Goal: Browse casually

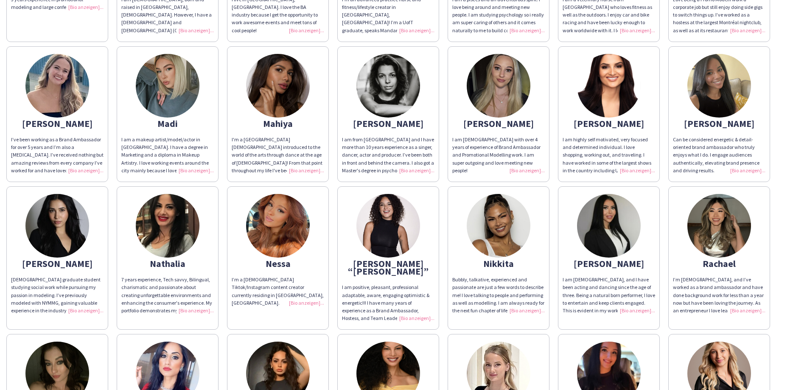
scroll to position [1099, 0]
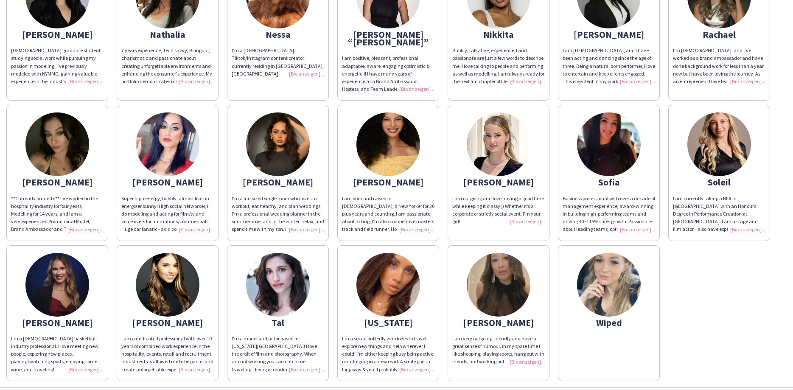
click at [171, 255] on img at bounding box center [168, 285] width 64 height 64
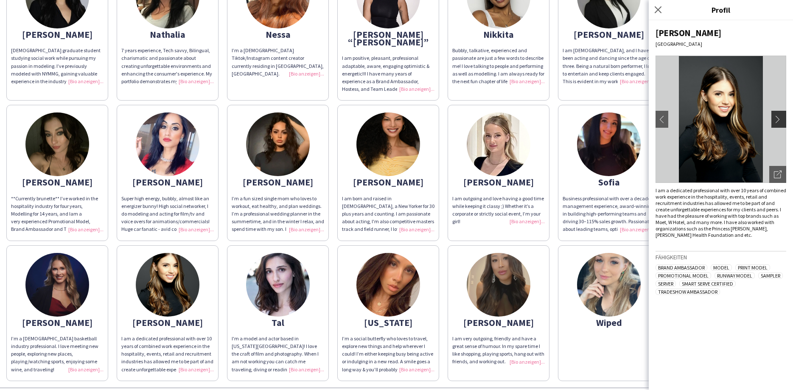
click at [777, 120] on app-icon "chevron-right" at bounding box center [779, 119] width 12 height 8
click at [61, 260] on img at bounding box center [57, 285] width 64 height 64
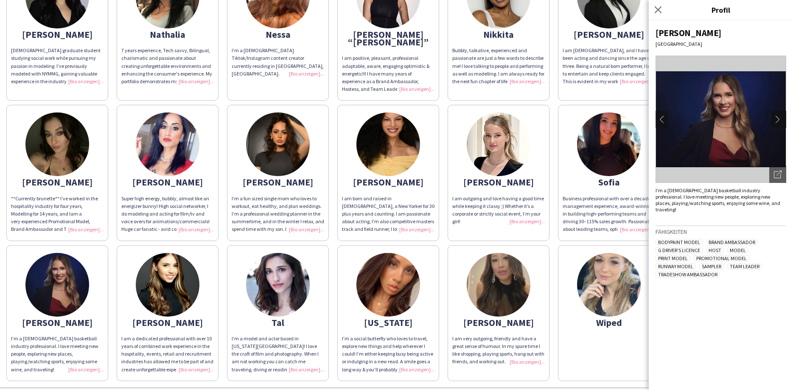
click at [779, 117] on app-icon "chevron-right" at bounding box center [779, 119] width 12 height 8
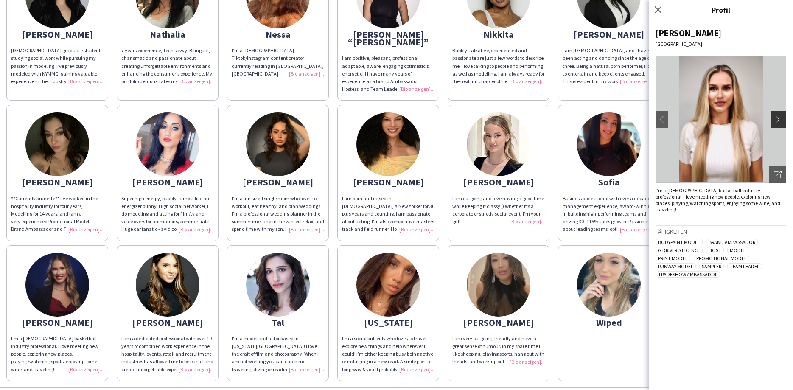
click at [779, 117] on app-icon "chevron-right" at bounding box center [779, 119] width 12 height 8
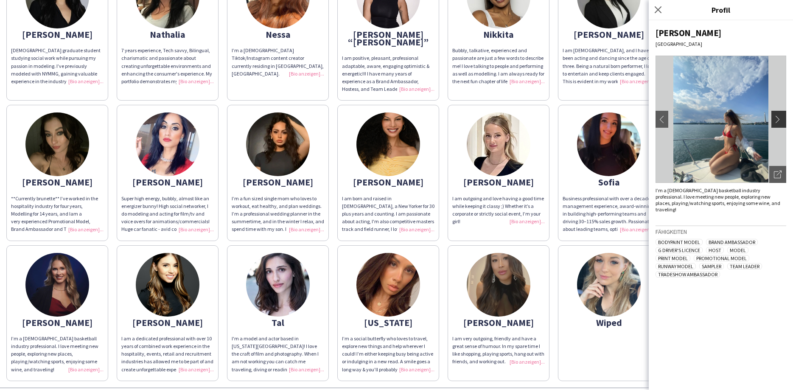
click at [779, 117] on app-icon "chevron-right" at bounding box center [779, 119] width 12 height 8
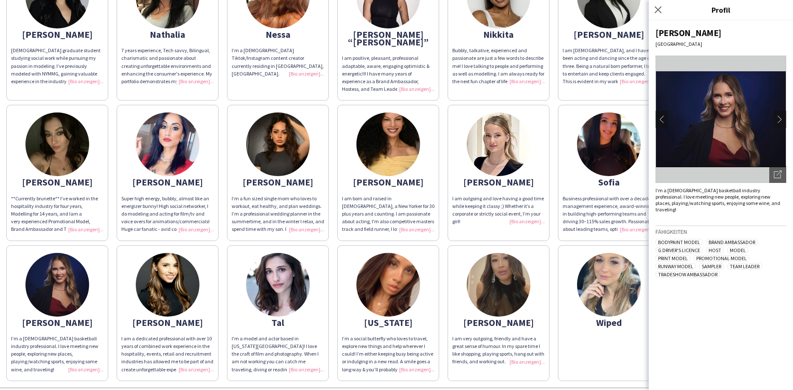
click at [605, 253] on img at bounding box center [609, 285] width 64 height 64
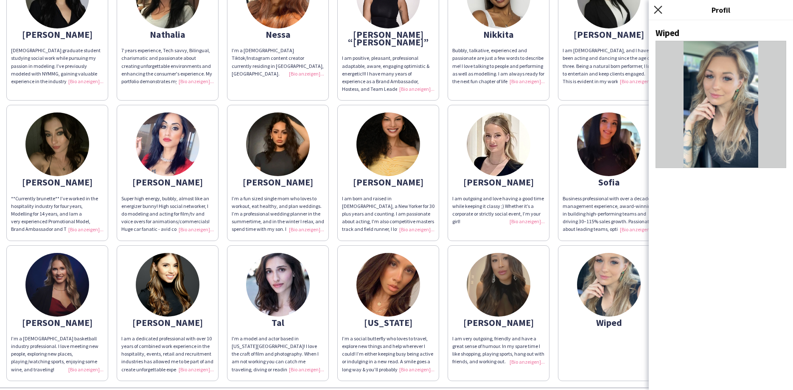
click at [656, 8] on icon at bounding box center [657, 10] width 8 height 8
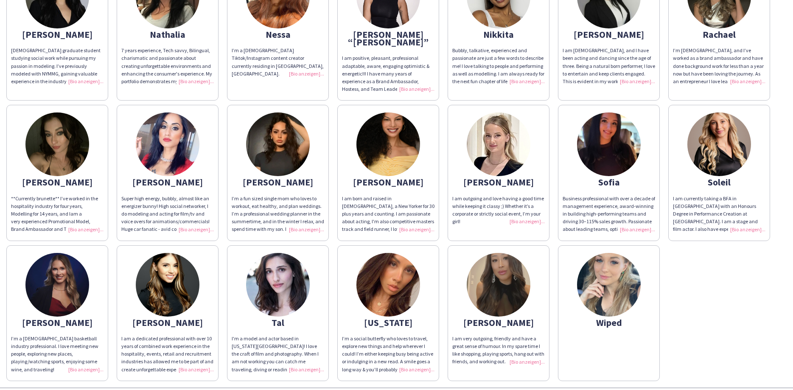
click at [718, 112] on img at bounding box center [719, 144] width 64 height 64
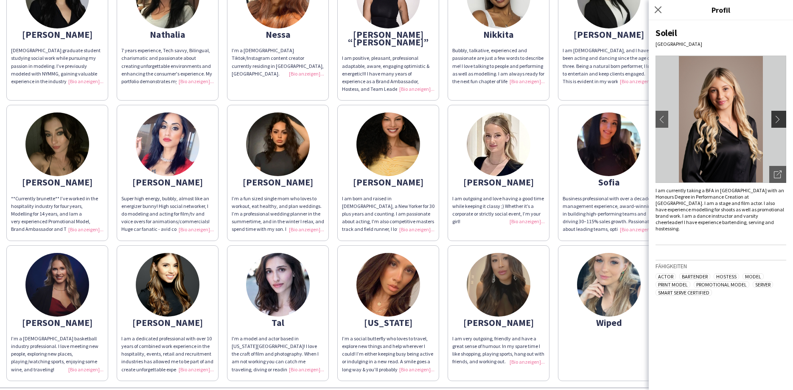
click at [776, 119] on app-icon "chevron-right" at bounding box center [779, 119] width 12 height 8
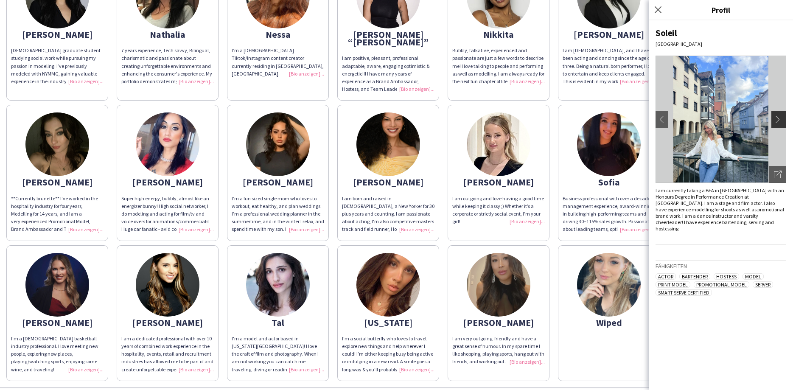
click at [778, 119] on app-icon "chevron-right" at bounding box center [779, 119] width 12 height 8
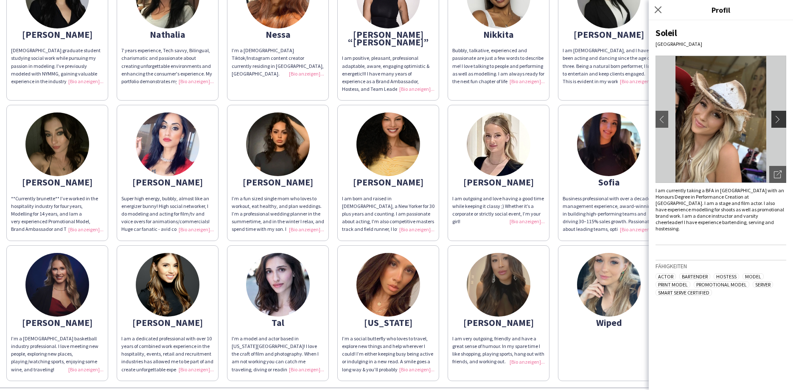
click at [778, 120] on app-icon "chevron-right" at bounding box center [779, 119] width 12 height 8
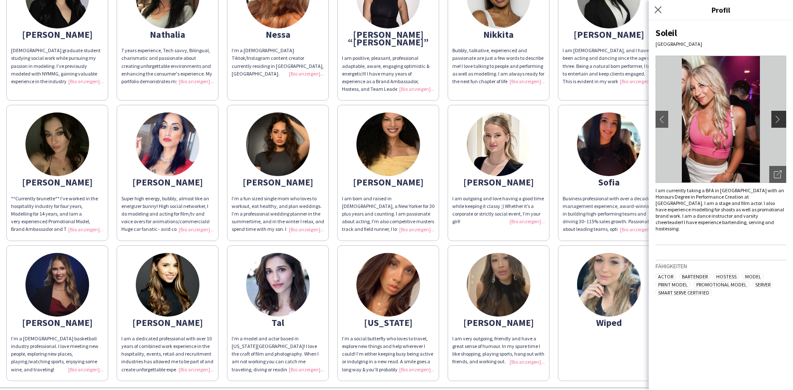
click at [778, 120] on app-icon "chevron-right" at bounding box center [779, 119] width 12 height 8
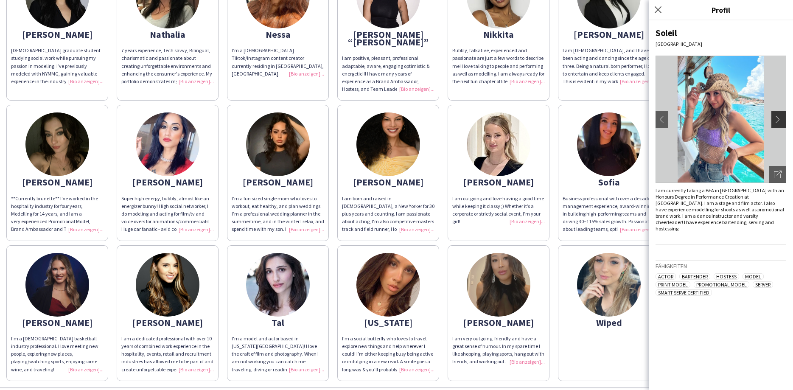
click at [778, 120] on app-icon "chevron-right" at bounding box center [779, 119] width 12 height 8
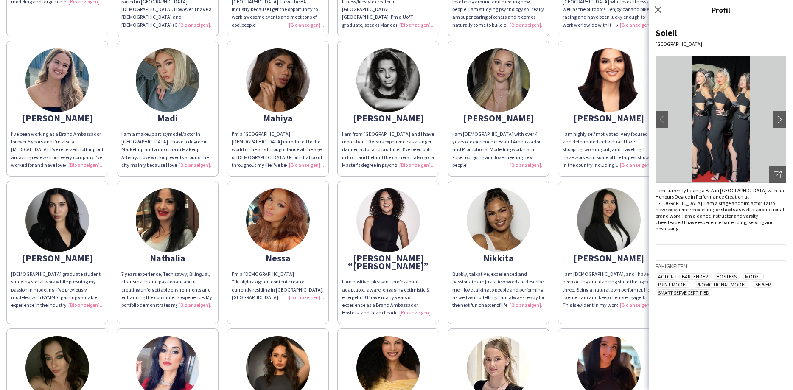
scroll to position [830, 0]
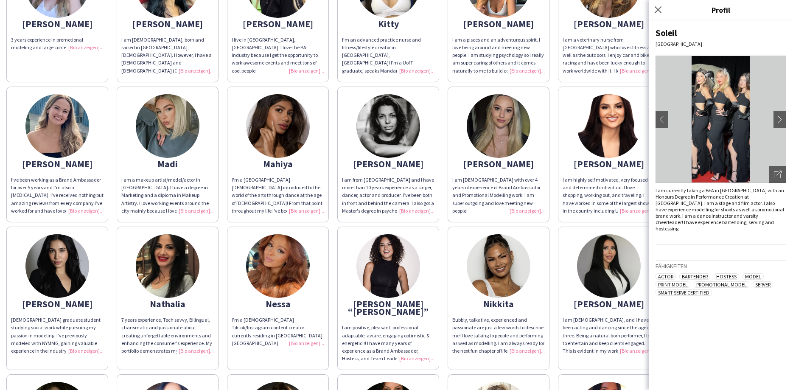
click at [67, 100] on img at bounding box center [57, 126] width 64 height 64
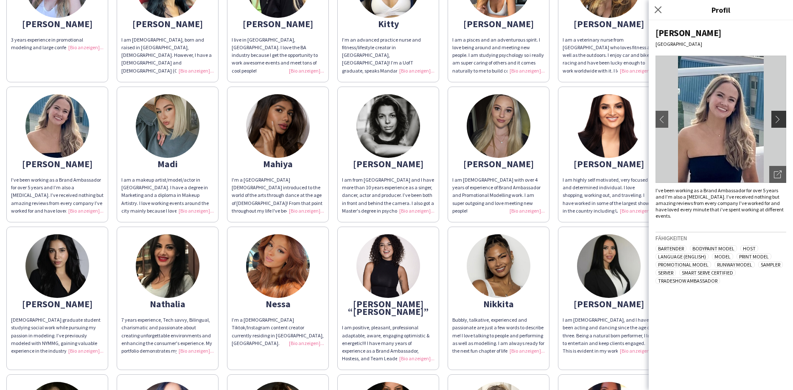
click at [772, 123] on button "chevron-right" at bounding box center [779, 119] width 17 height 17
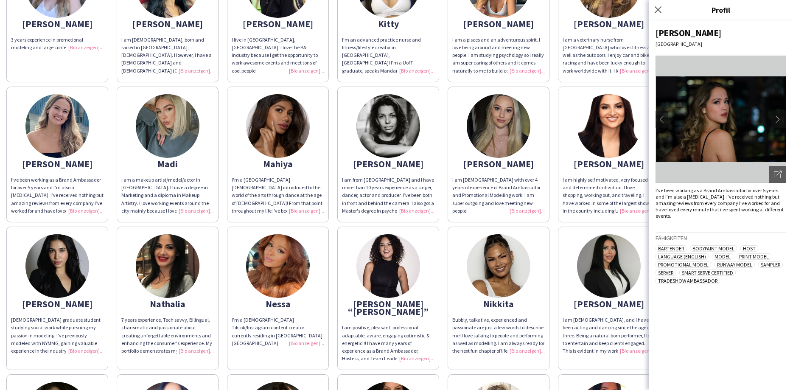
click at [774, 119] on app-icon "chevron-right" at bounding box center [779, 119] width 12 height 8
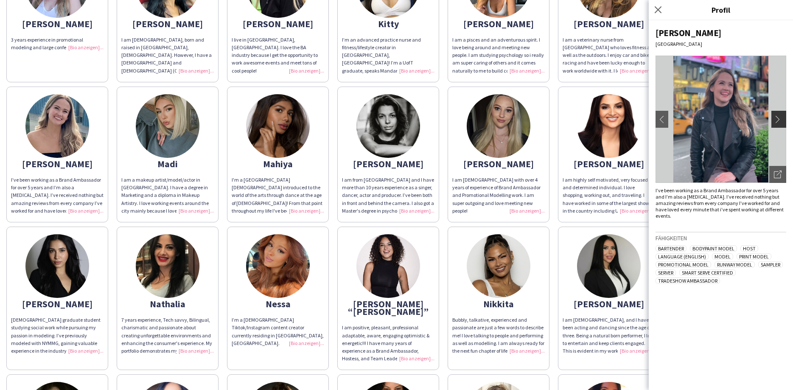
click at [774, 119] on app-icon "chevron-right" at bounding box center [779, 119] width 12 height 8
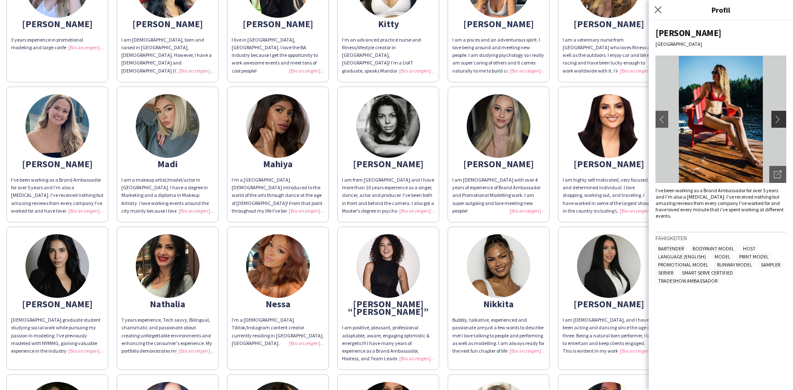
click at [774, 119] on app-icon "chevron-right" at bounding box center [779, 119] width 12 height 8
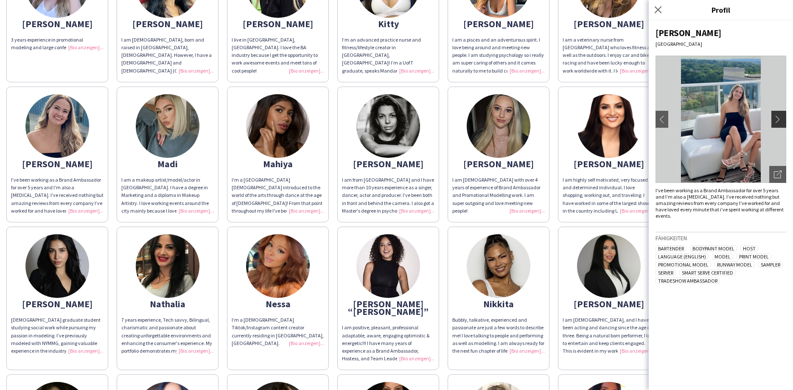
click at [774, 119] on app-icon "chevron-right" at bounding box center [779, 119] width 12 height 8
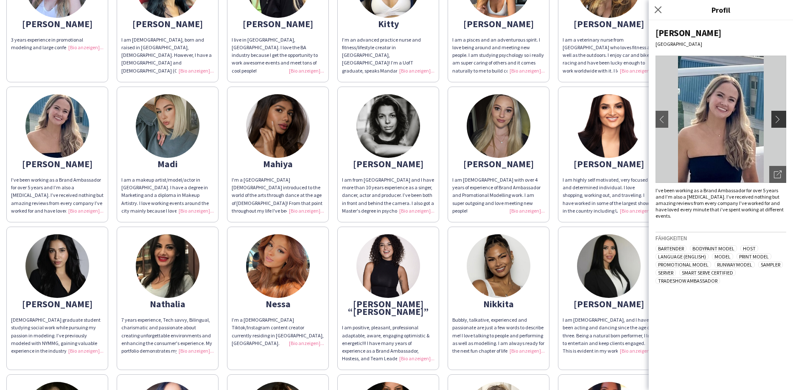
click at [774, 119] on app-icon "chevron-right" at bounding box center [779, 119] width 12 height 8
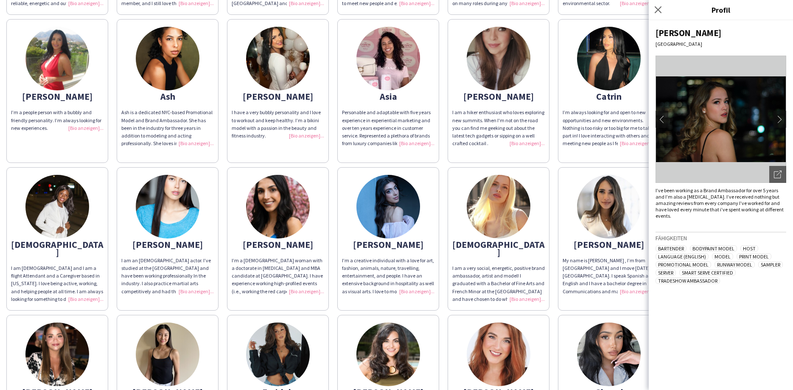
scroll to position [97, 0]
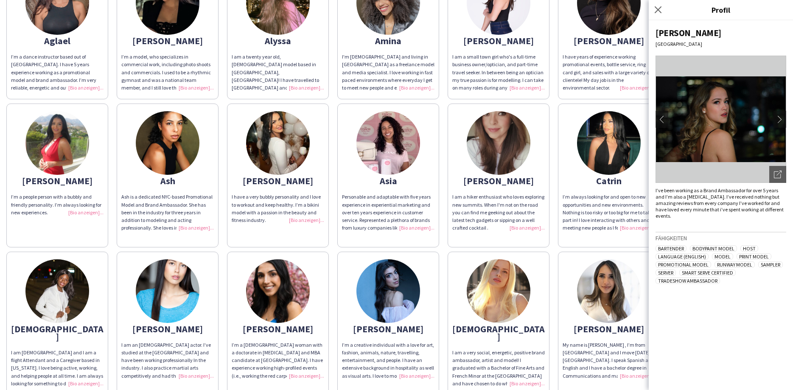
click at [502, 278] on img at bounding box center [498, 291] width 64 height 64
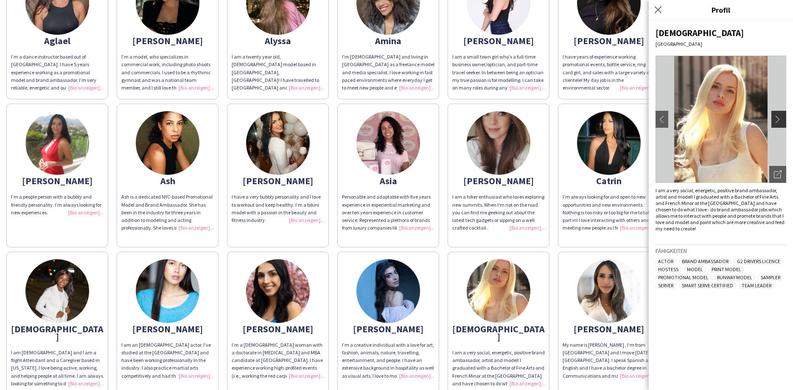
click at [778, 120] on app-icon "chevron-right" at bounding box center [779, 119] width 12 height 8
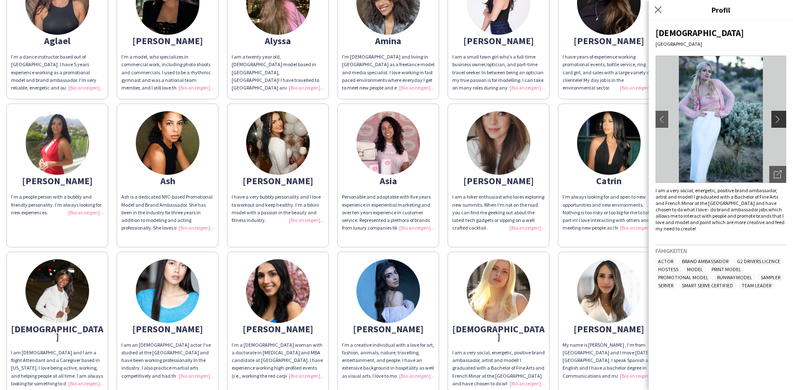
click at [778, 120] on app-icon "chevron-right" at bounding box center [779, 119] width 12 height 8
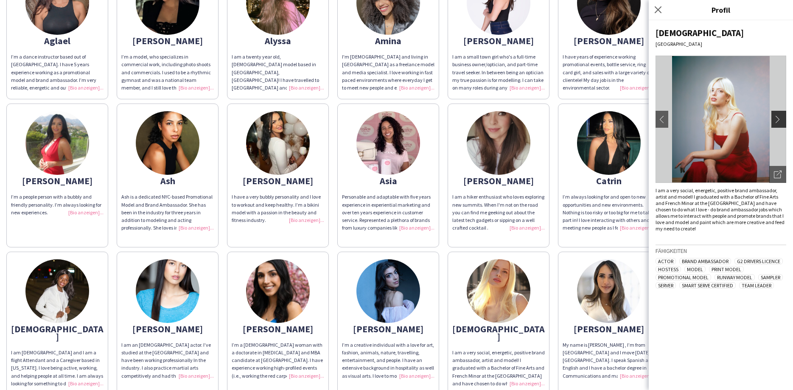
click at [778, 120] on app-icon "chevron-right" at bounding box center [779, 119] width 12 height 8
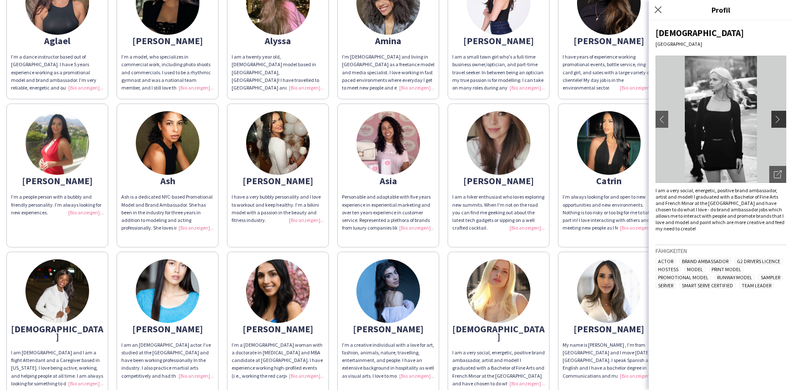
click at [778, 120] on app-icon "chevron-right" at bounding box center [779, 119] width 12 height 8
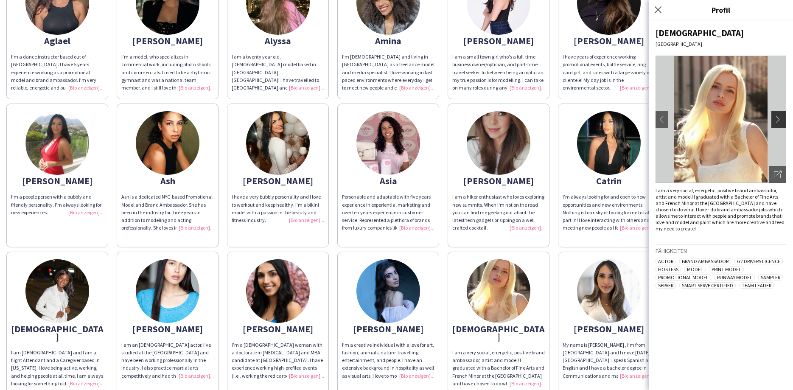
click at [778, 120] on app-icon "chevron-right" at bounding box center [779, 119] width 12 height 8
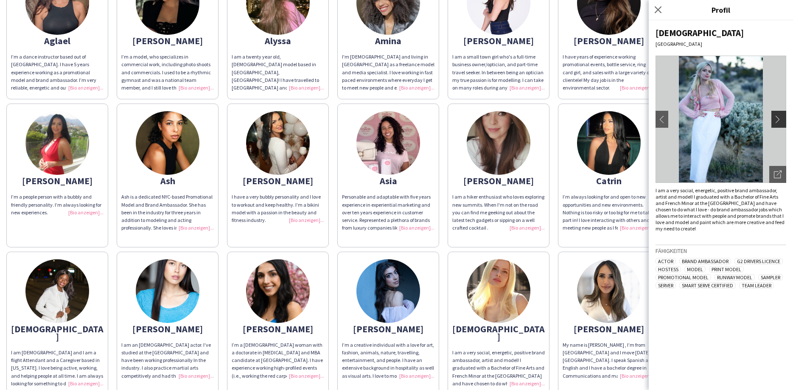
click at [778, 120] on app-icon "chevron-right" at bounding box center [779, 119] width 12 height 8
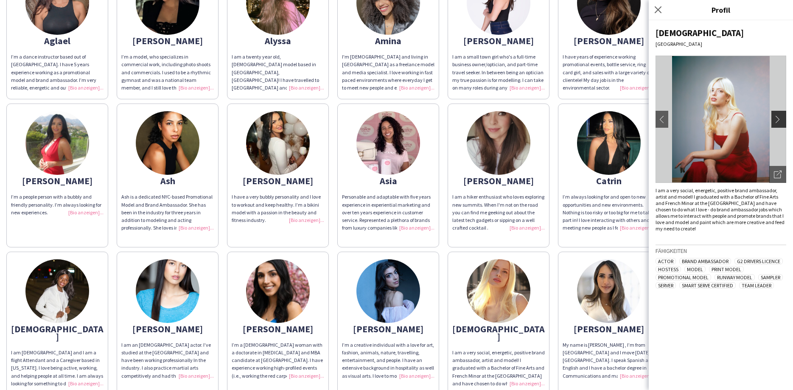
click at [778, 120] on app-icon "chevron-right" at bounding box center [779, 119] width 12 height 8
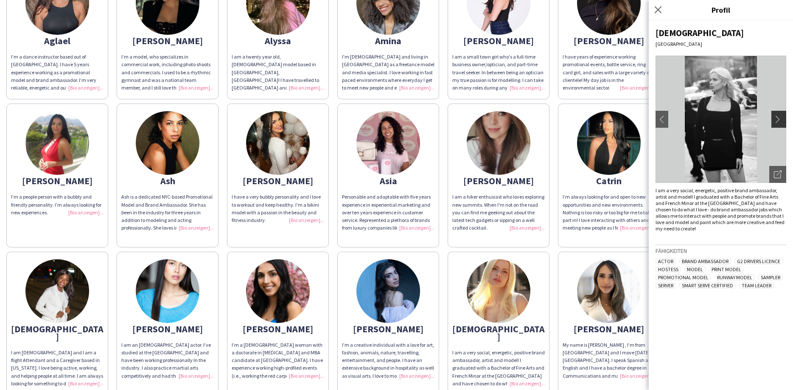
click at [778, 120] on app-icon "chevron-right" at bounding box center [779, 119] width 12 height 8
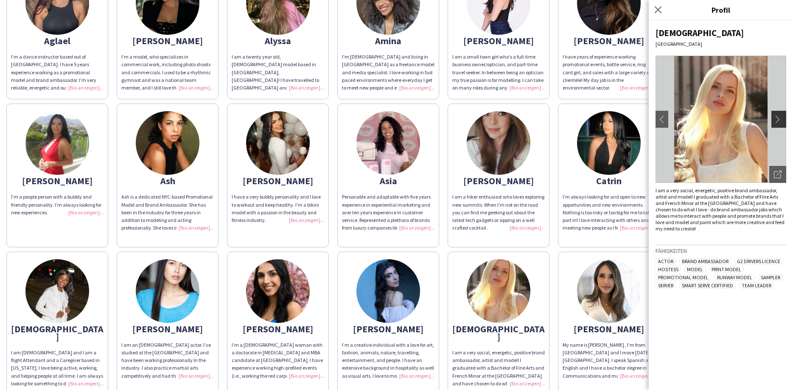
click at [778, 120] on app-icon "chevron-right" at bounding box center [779, 119] width 12 height 8
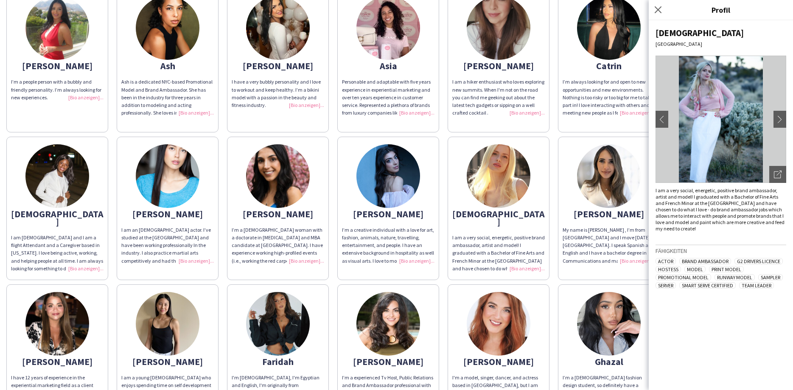
scroll to position [321, 0]
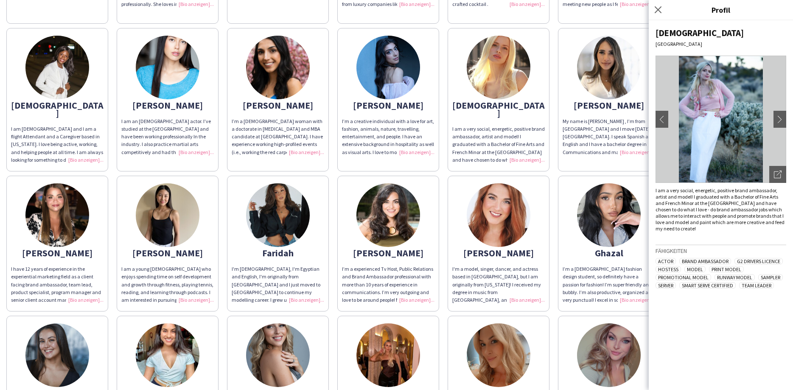
click at [287, 199] on img at bounding box center [278, 215] width 64 height 64
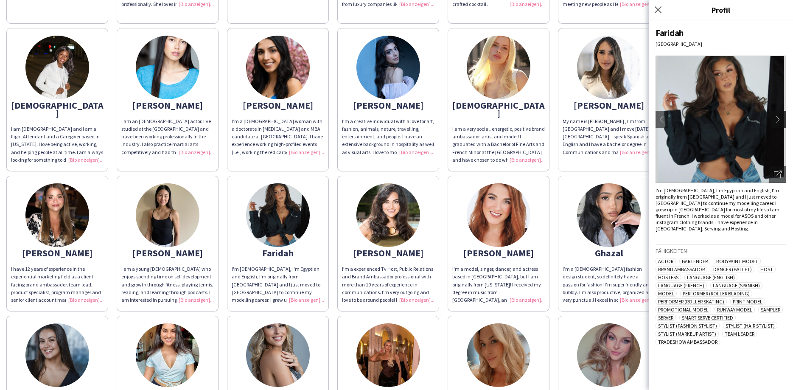
click at [777, 123] on button "chevron-right" at bounding box center [779, 119] width 17 height 17
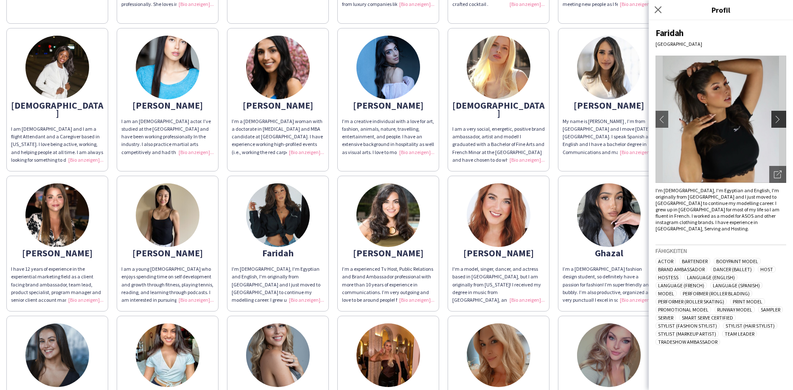
click at [777, 123] on button "chevron-right" at bounding box center [779, 119] width 17 height 17
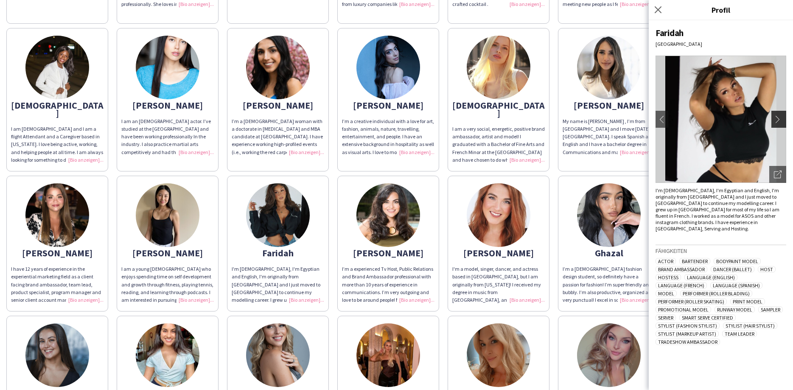
click at [777, 123] on button "chevron-right" at bounding box center [779, 119] width 17 height 17
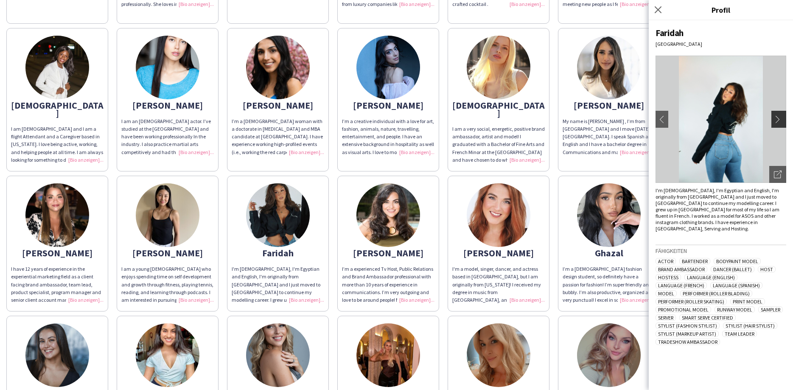
click at [777, 123] on button "chevron-right" at bounding box center [779, 119] width 17 height 17
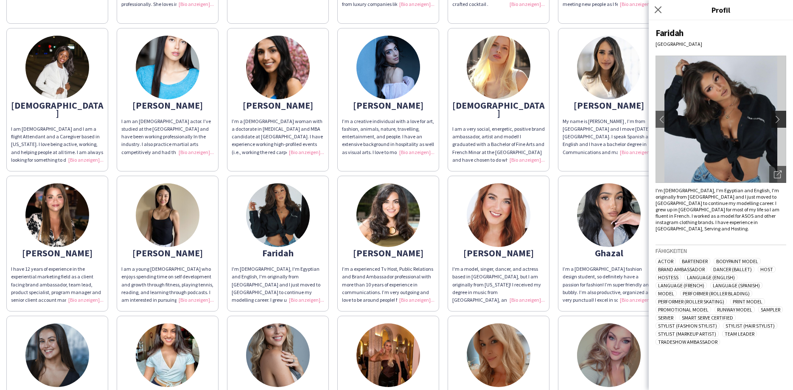
click at [777, 123] on button "chevron-right" at bounding box center [779, 119] width 17 height 17
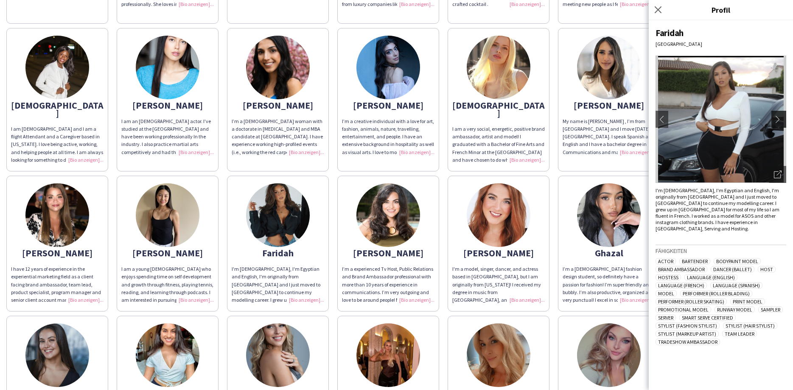
click at [777, 123] on button "chevron-right" at bounding box center [779, 119] width 17 height 17
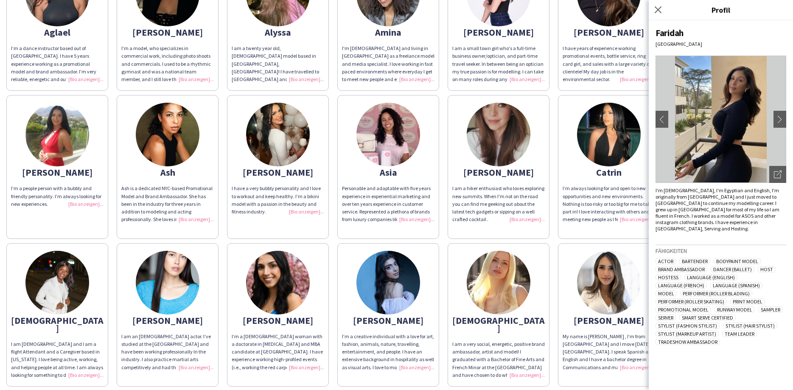
scroll to position [6, 0]
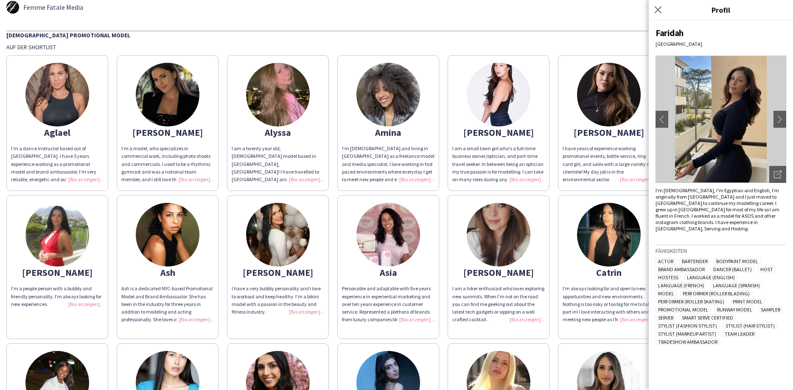
click at [176, 98] on img at bounding box center [168, 95] width 64 height 64
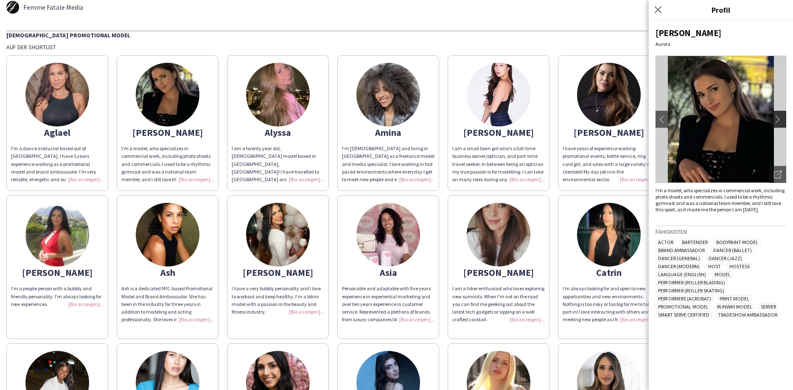
click at [778, 117] on app-icon "chevron-right" at bounding box center [779, 119] width 12 height 8
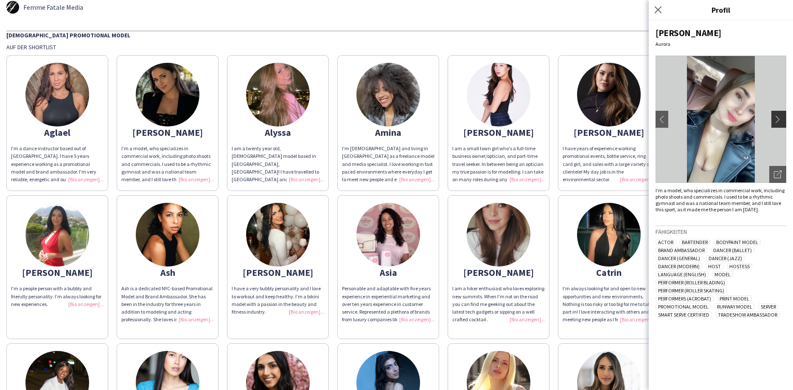
click at [778, 120] on app-icon "chevron-right" at bounding box center [779, 119] width 12 height 8
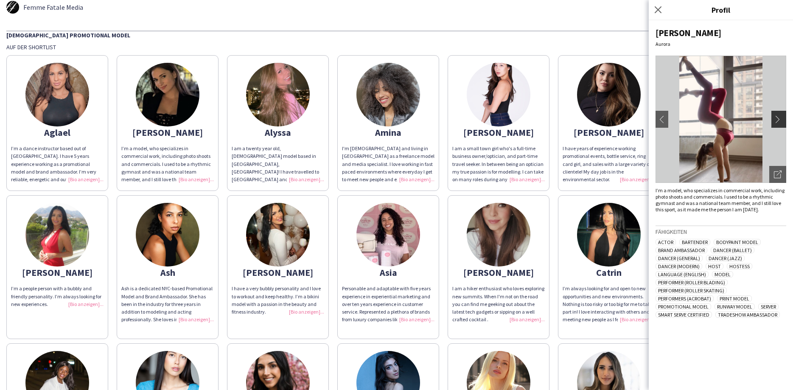
click at [778, 120] on app-icon "chevron-right" at bounding box center [779, 119] width 12 height 8
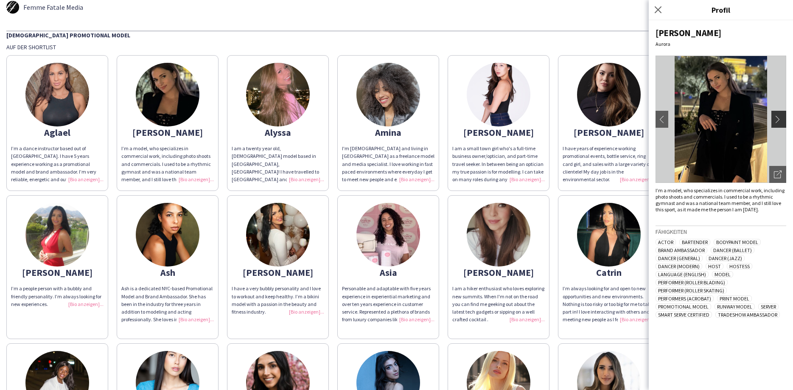
click at [778, 120] on app-icon "chevron-right" at bounding box center [779, 119] width 12 height 8
